Goal: Task Accomplishment & Management: Complete application form

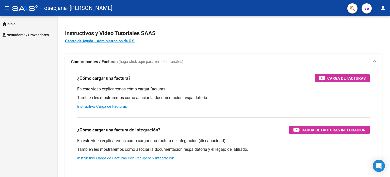
click at [28, 37] on span "Prestadores / Proveedores" at bounding box center [26, 35] width 46 height 6
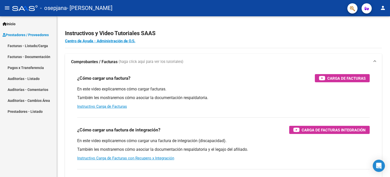
click at [16, 44] on link "Facturas - Listado/Carga" at bounding box center [28, 45] width 57 height 11
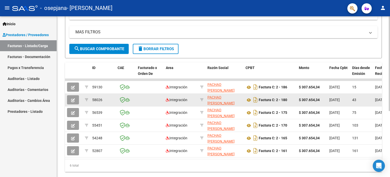
scroll to position [102, 0]
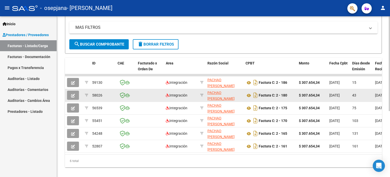
click at [71, 94] on button "button" at bounding box center [73, 94] width 12 height 9
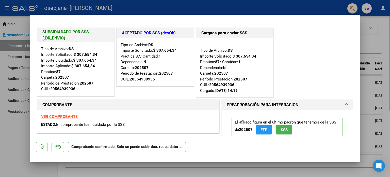
click at [379, 20] on div at bounding box center [195, 88] width 390 height 177
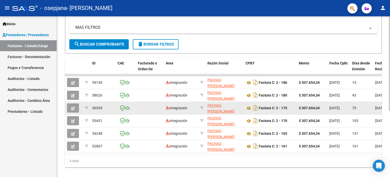
click at [71, 108] on button "button" at bounding box center [73, 107] width 12 height 9
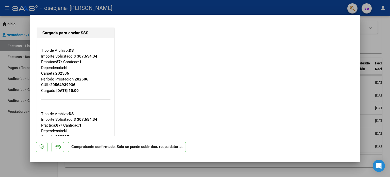
click at [381, 53] on div at bounding box center [195, 88] width 390 height 177
type input "$ 0,00"
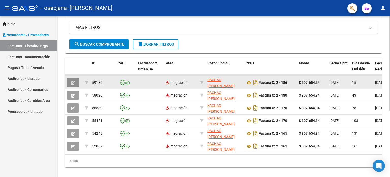
click at [77, 83] on button "button" at bounding box center [73, 82] width 12 height 9
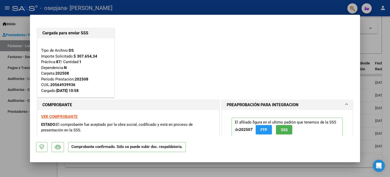
click at [378, 67] on div at bounding box center [195, 88] width 390 height 177
type input "$ 0,00"
